Goal: Find specific page/section

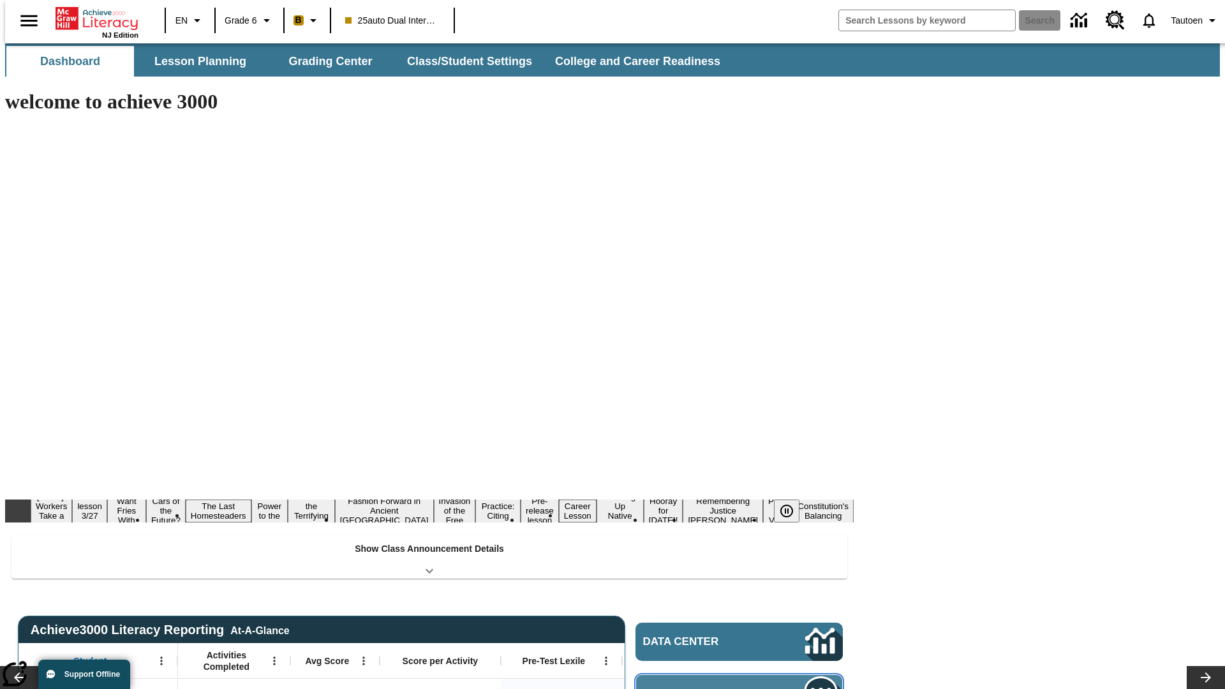
click at [743, 688] on span "Message Center" at bounding box center [705, 694] width 123 height 13
